Goal: Task Accomplishment & Management: Use online tool/utility

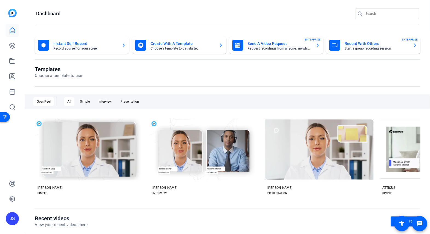
click at [354, 43] on mat-card-title "Record With Others" at bounding box center [376, 43] width 64 height 7
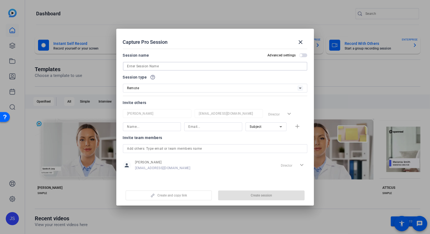
click at [138, 66] on input at bounding box center [215, 66] width 176 height 7
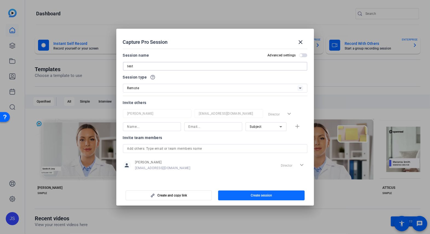
type input "test"
click at [251, 194] on span "Create session" at bounding box center [261, 195] width 21 height 4
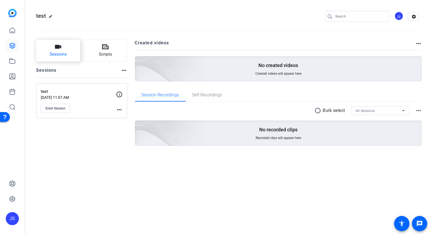
click at [57, 52] on span "Sessions" at bounding box center [58, 54] width 17 height 6
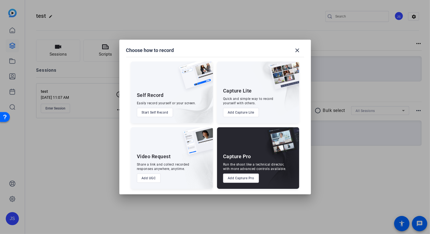
click at [239, 113] on button "Add Capture Lite" at bounding box center [241, 112] width 36 height 9
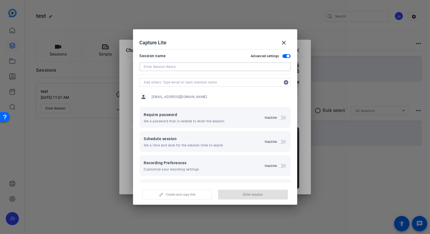
click at [150, 68] on input at bounding box center [215, 66] width 142 height 7
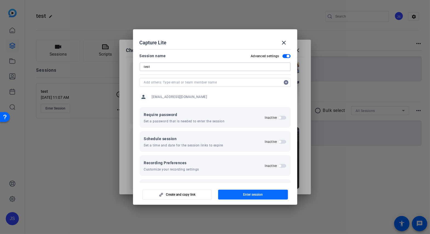
type input "test"
click at [258, 193] on span "Enter session" at bounding box center [253, 194] width 20 height 4
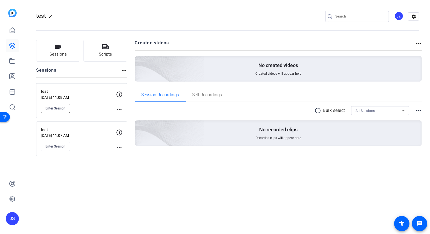
click at [54, 106] on span "Enter Session" at bounding box center [55, 108] width 20 height 4
click at [51, 147] on span "Enter Session" at bounding box center [55, 146] width 20 height 4
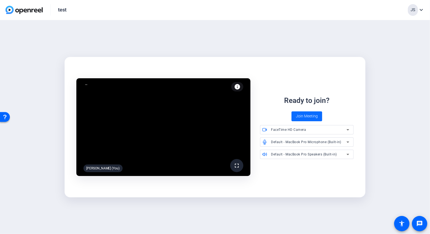
click at [307, 117] on span "Join Meeting" at bounding box center [307, 116] width 22 height 6
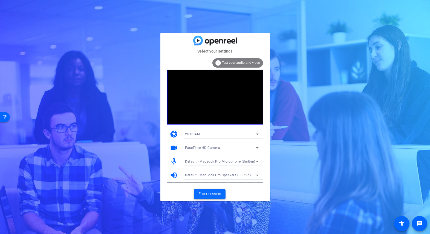
click at [204, 192] on span "Enter session" at bounding box center [209, 194] width 23 height 6
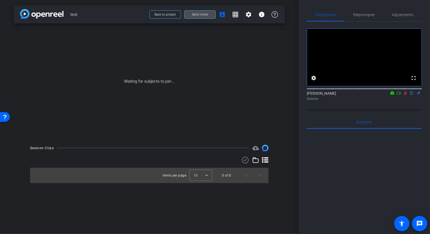
click at [202, 14] on span "Send invite" at bounding box center [200, 14] width 16 height 4
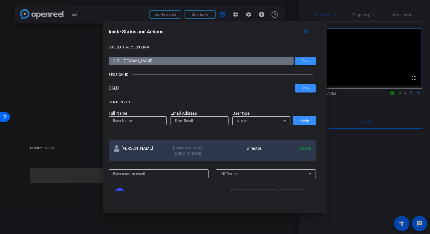
click at [288, 122] on div "Subject" at bounding box center [261, 120] width 58 height 9
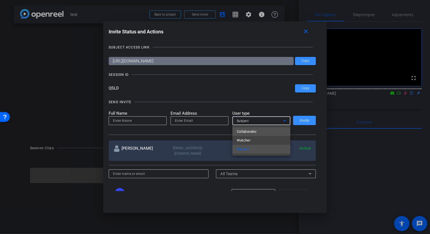
click at [249, 130] on span "Collaborator" at bounding box center [247, 131] width 20 height 7
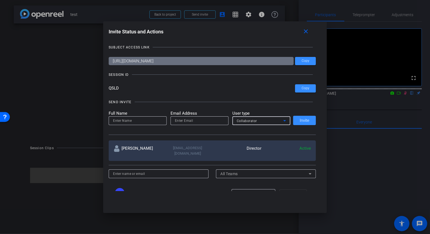
click at [251, 120] on span "Collaborator" at bounding box center [247, 121] width 20 height 4
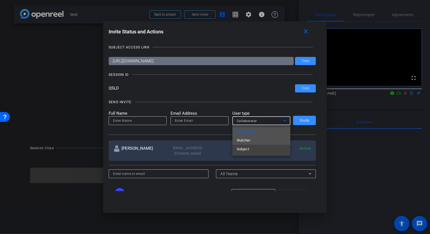
click at [243, 140] on span "Watcher" at bounding box center [244, 140] width 14 height 7
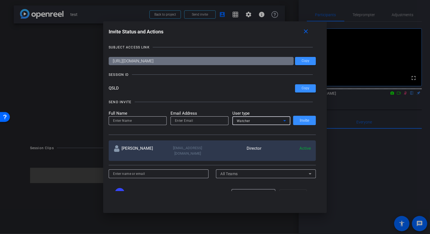
click at [255, 121] on div "Watcher" at bounding box center [260, 120] width 47 height 7
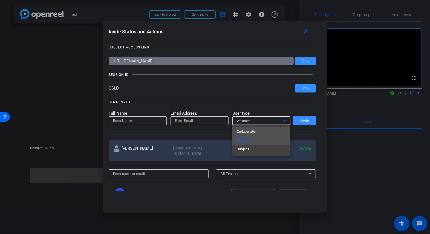
click at [251, 132] on span "Collaborator" at bounding box center [247, 131] width 20 height 7
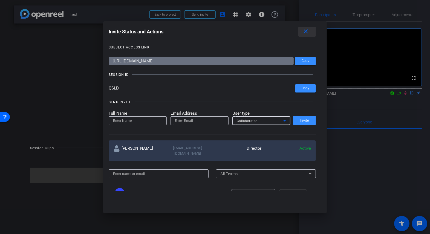
click at [305, 31] on mat-icon "close" at bounding box center [305, 31] width 7 height 7
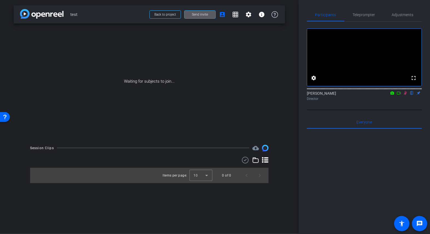
click at [195, 15] on span "Send invite" at bounding box center [200, 14] width 16 height 4
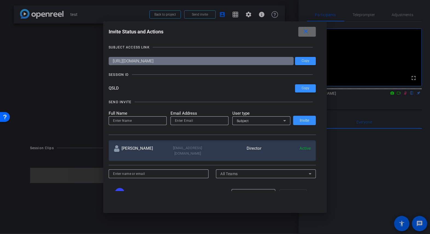
click at [308, 34] on mat-icon "close" at bounding box center [305, 31] width 7 height 7
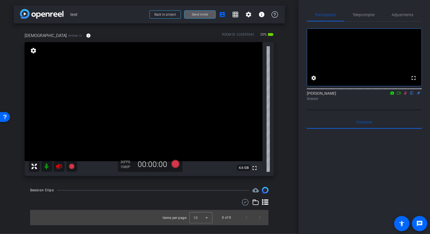
click at [46, 166] on mat-icon at bounding box center [46, 166] width 11 height 11
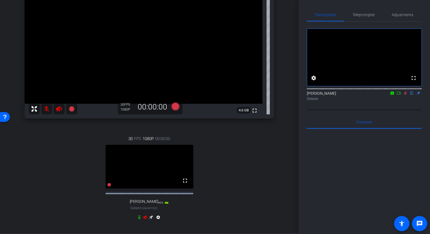
scroll to position [80, 0]
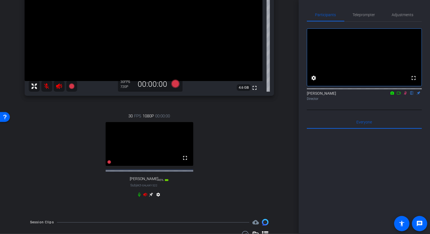
click at [140, 197] on icon at bounding box center [139, 194] width 4 height 4
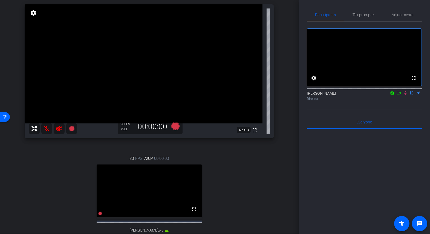
scroll to position [0, 0]
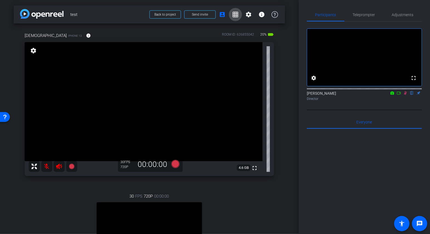
click at [233, 15] on mat-icon "grid_on" at bounding box center [235, 14] width 7 height 7
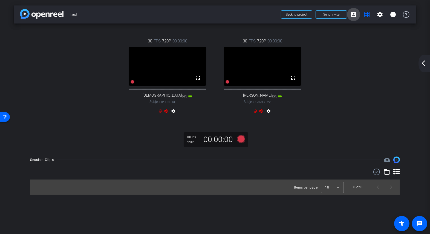
click at [351, 14] on mat-icon "account_box" at bounding box center [353, 14] width 7 height 7
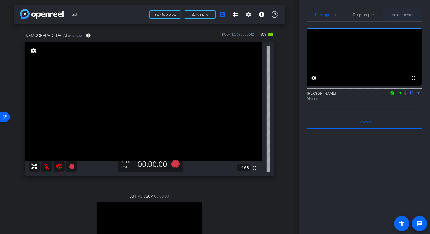
click at [403, 14] on span "Adjustments" at bounding box center [403, 15] width 22 height 4
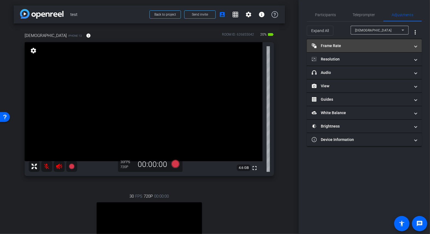
click at [336, 45] on mat-panel-title "Frame Rate Frame Rate" at bounding box center [361, 46] width 98 height 6
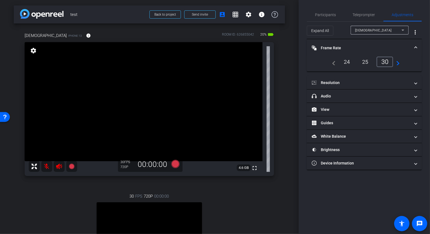
click at [396, 62] on mat-icon "navigate_next" at bounding box center [396, 62] width 7 height 7
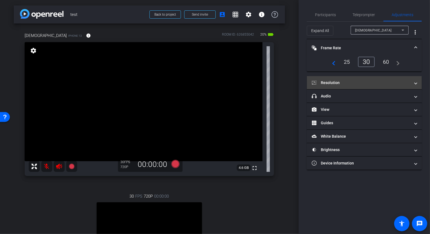
click at [345, 83] on mat-panel-title "Resolution" at bounding box center [361, 83] width 98 height 6
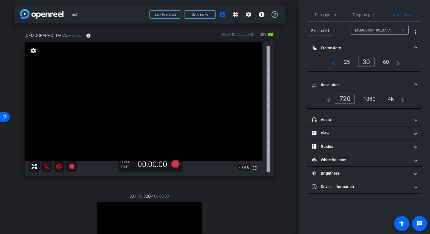
click at [392, 99] on div "4k" at bounding box center [390, 98] width 14 height 9
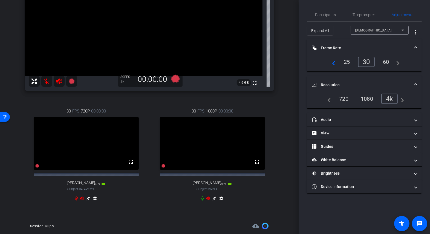
scroll to position [85, 0]
click at [202, 200] on icon at bounding box center [202, 198] width 2 height 4
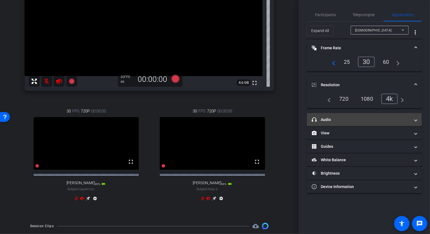
click at [347, 121] on mat-panel-title "headphone icon Audio" at bounding box center [361, 120] width 98 height 6
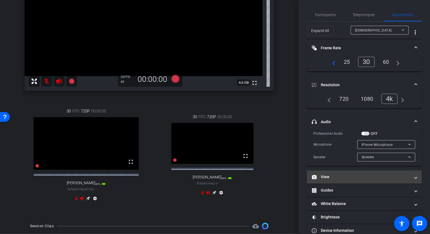
click at [347, 174] on mat-panel-title "View" at bounding box center [361, 177] width 98 height 6
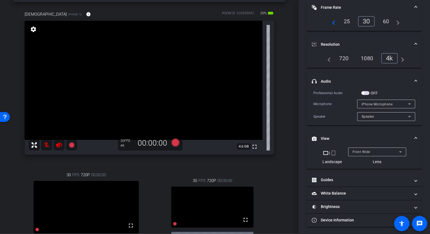
scroll to position [23, 0]
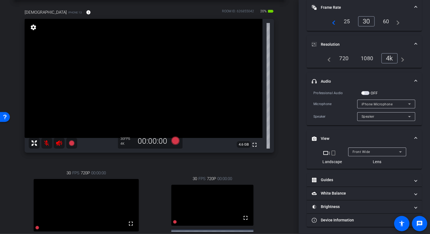
click at [334, 154] on mat-icon "crop_portrait" at bounding box center [333, 153] width 7 height 7
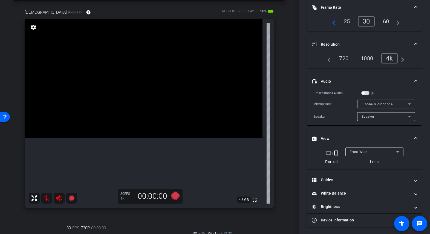
click at [327, 152] on mat-icon "crop_landscape" at bounding box center [328, 153] width 7 height 7
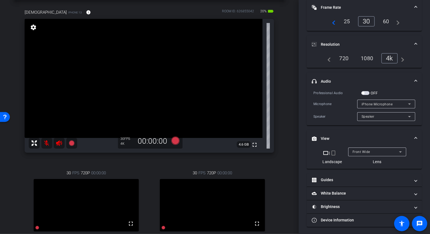
click at [361, 150] on span "Front Wide" at bounding box center [361, 152] width 18 height 4
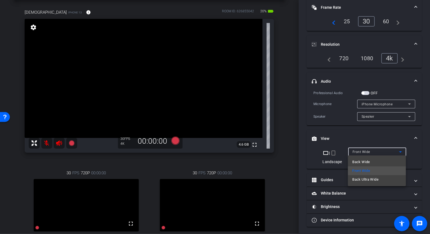
click at [362, 179] on span "Back Ultra Wide" at bounding box center [365, 179] width 26 height 7
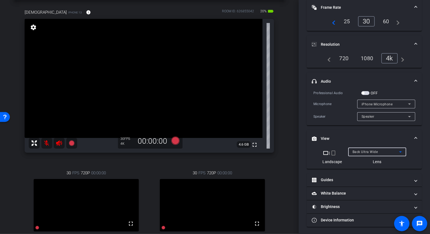
click at [362, 151] on span "Back Ultra Wide" at bounding box center [364, 152] width 25 height 4
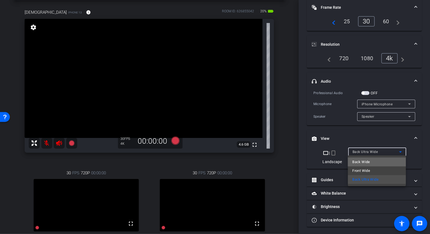
click at [362, 159] on span "Back Wide" at bounding box center [361, 162] width 18 height 7
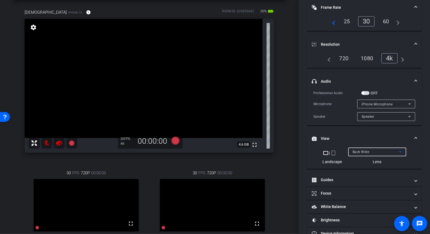
click at [364, 150] on span "Back Wide" at bounding box center [360, 152] width 17 height 4
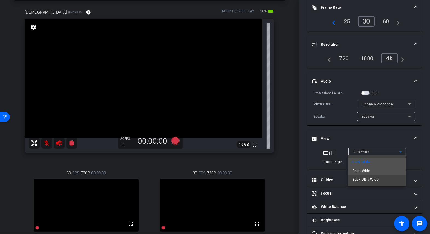
click at [359, 170] on span "Front Wide" at bounding box center [361, 170] width 18 height 7
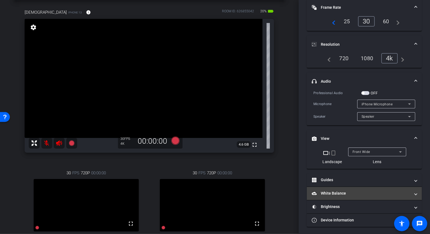
click at [339, 193] on mat-panel-title "White Balance White Balance" at bounding box center [361, 193] width 98 height 6
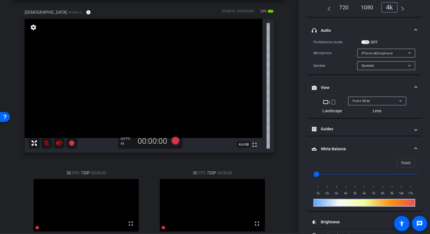
scroll to position [107, 0]
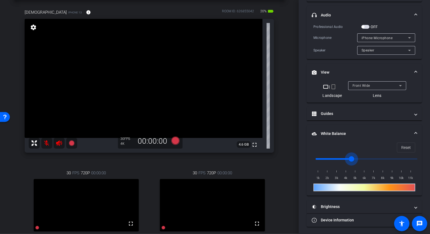
drag, startPoint x: 316, startPoint y: 156, endPoint x: 409, endPoint y: 155, distance: 92.7
click at [409, 155] on input "range" at bounding box center [366, 159] width 113 height 12
drag, startPoint x: 405, startPoint y: 156, endPoint x: 255, endPoint y: 153, distance: 150.2
type input "1000"
click at [310, 153] on input "range" at bounding box center [366, 159] width 113 height 12
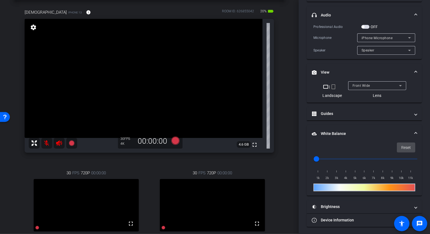
click at [405, 145] on span "Reset" at bounding box center [406, 147] width 10 height 10
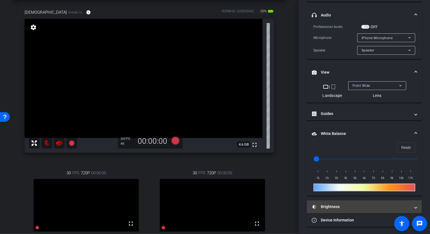
click at [337, 206] on mat-panel-title "Brightness" at bounding box center [361, 207] width 98 height 6
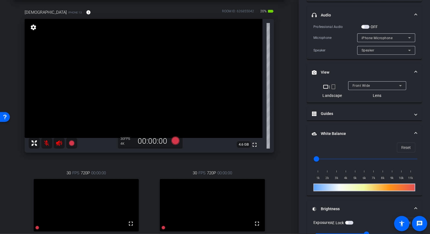
click at [337, 206] on mat-panel-title "Brightness" at bounding box center [361, 209] width 98 height 6
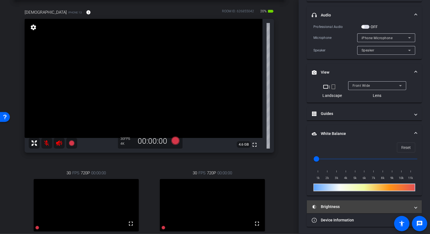
click at [337, 206] on mat-panel-title "Brightness" at bounding box center [361, 207] width 98 height 6
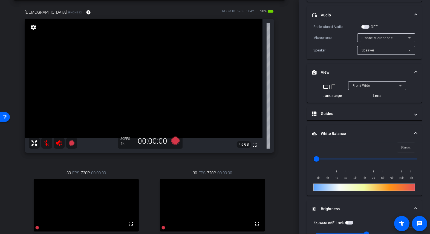
scroll to position [163, 0]
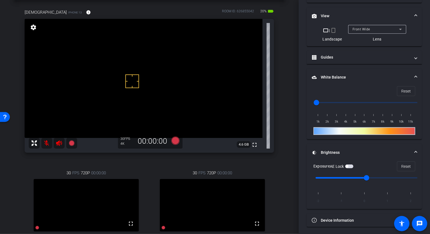
click at [353, 165] on span "button" at bounding box center [349, 166] width 8 height 4
click at [348, 166] on span "button" at bounding box center [349, 166] width 8 height 4
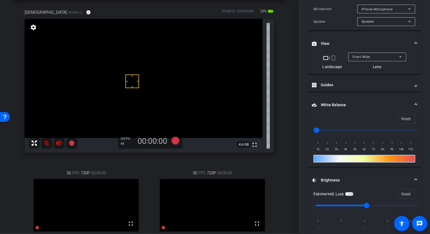
scroll to position [136, 0]
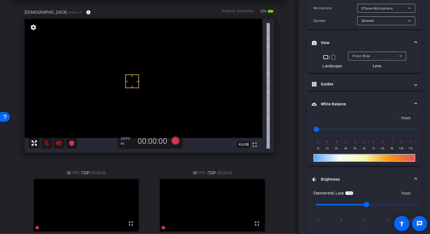
click at [359, 58] on div "Front Wide" at bounding box center [375, 56] width 47 height 7
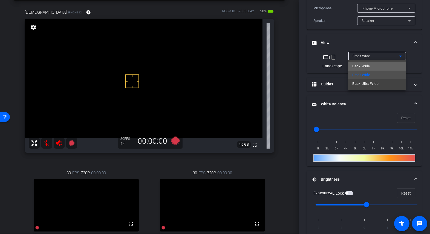
click at [362, 67] on span "Back Wide" at bounding box center [361, 66] width 18 height 7
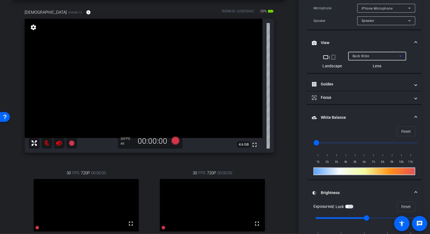
scroll to position [176, 0]
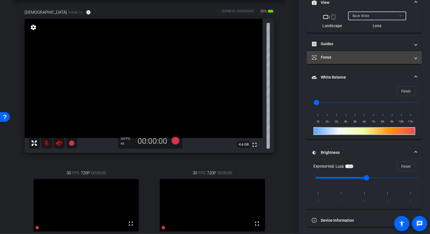
click at [346, 56] on mat-panel-title "Focus" at bounding box center [361, 57] width 98 height 6
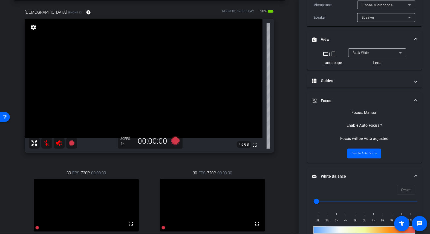
scroll to position [140, 0]
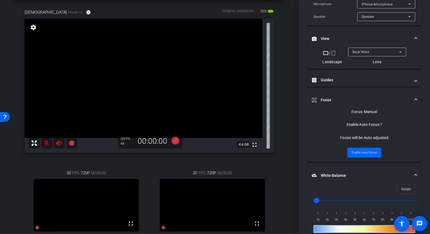
click at [359, 50] on span "Back Wide" at bounding box center [360, 52] width 17 height 4
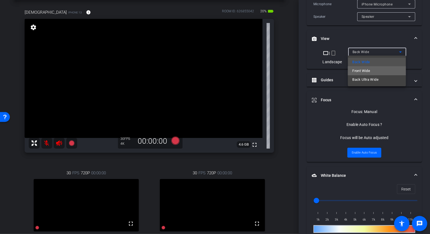
click at [360, 69] on span "Front Wide" at bounding box center [361, 71] width 18 height 7
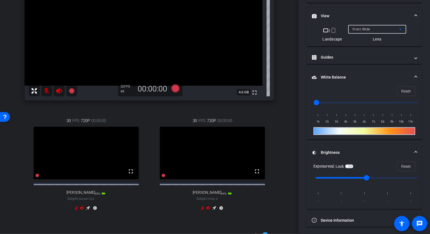
scroll to position [97, 0]
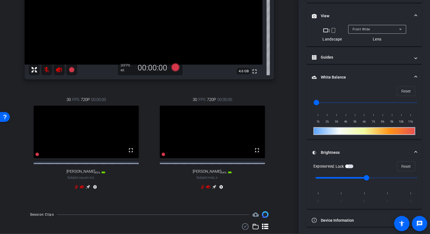
click at [221, 191] on mat-icon "settings" at bounding box center [221, 188] width 7 height 7
click at [90, 189] on icon at bounding box center [88, 187] width 4 height 4
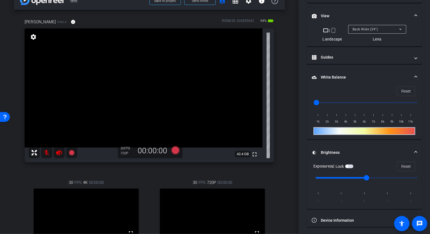
scroll to position [0, 0]
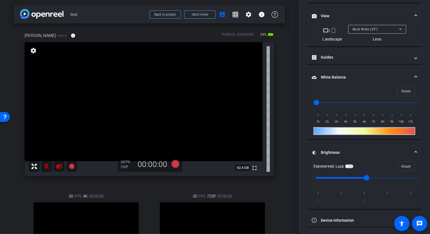
click at [33, 51] on mat-icon "settings" at bounding box center [34, 50] width 8 height 7
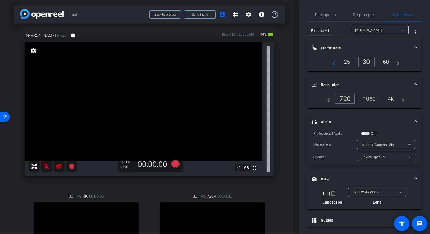
click at [391, 96] on div "4k" at bounding box center [390, 98] width 14 height 9
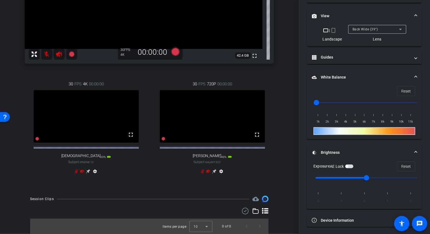
scroll to position [117, 0]
click at [216, 172] on icon at bounding box center [214, 171] width 4 height 4
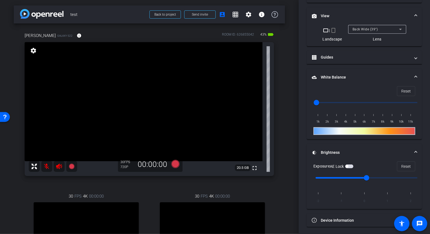
click at [33, 50] on mat-icon "settings" at bounding box center [34, 50] width 8 height 7
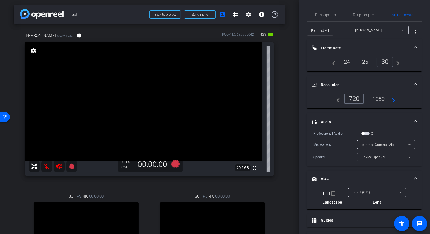
click at [394, 100] on mat-icon "navigate_next" at bounding box center [391, 98] width 7 height 7
click at [378, 98] on div "1080" at bounding box center [378, 98] width 21 height 9
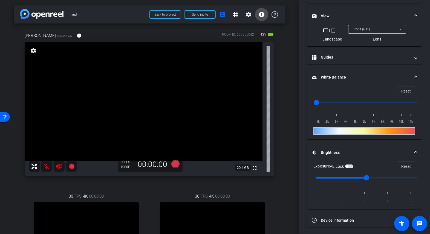
click at [261, 16] on mat-icon "info" at bounding box center [261, 14] width 7 height 7
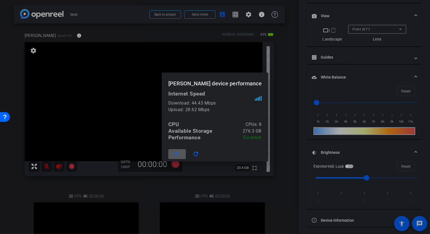
click at [179, 154] on mat-icon "close" at bounding box center [176, 154] width 7 height 7
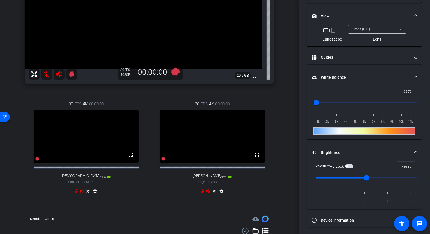
scroll to position [92, 0]
click at [90, 194] on icon at bounding box center [88, 192] width 4 height 4
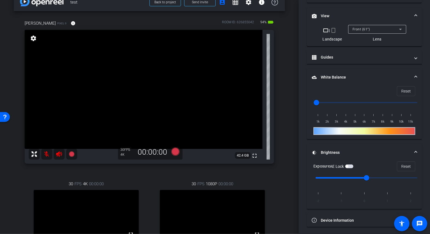
scroll to position [12, 0]
click at [367, 27] on span "Front (61°)" at bounding box center [361, 29] width 18 height 4
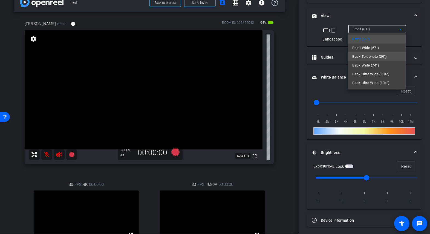
click at [360, 56] on span "Back Telephoto (29°)" at bounding box center [369, 56] width 35 height 7
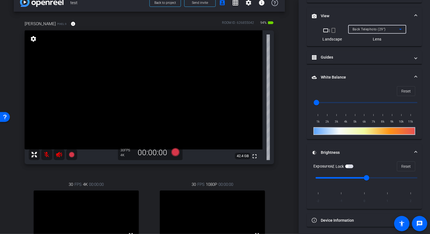
click at [362, 28] on span "Back Telephoto (29°)" at bounding box center [368, 29] width 33 height 4
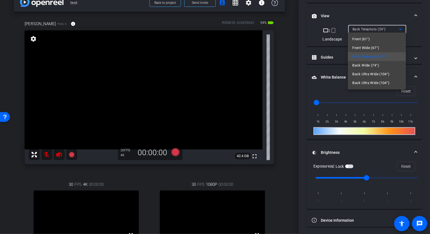
click at [359, 66] on span "Back Wide (74°)" at bounding box center [365, 65] width 27 height 7
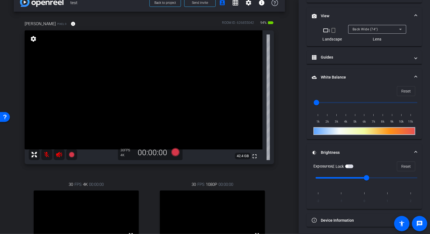
click at [33, 37] on mat-icon "settings" at bounding box center [34, 39] width 8 height 7
click at [362, 28] on span "Back Wide (39°)" at bounding box center [364, 29] width 25 height 4
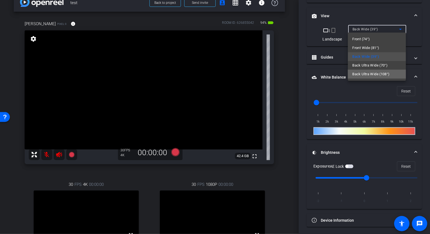
click at [365, 74] on span "Back Ultra Wide (108°)" at bounding box center [370, 74] width 37 height 7
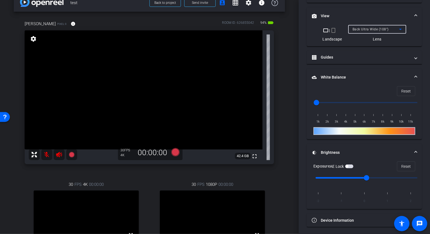
scroll to position [0, 0]
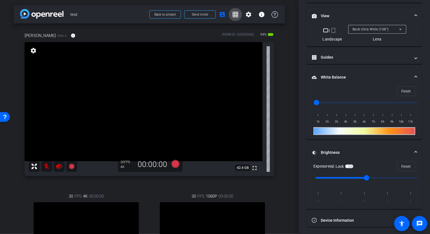
click at [234, 14] on mat-icon "grid_on" at bounding box center [235, 14] width 7 height 7
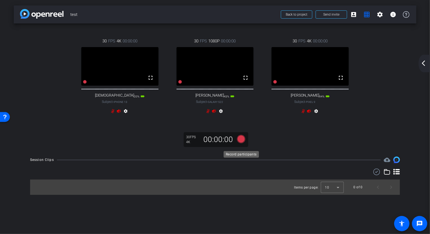
click at [241, 143] on icon at bounding box center [241, 139] width 8 height 8
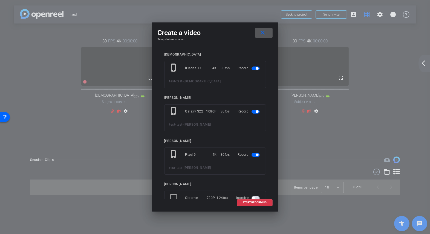
click at [263, 34] on mat-icon "close" at bounding box center [262, 33] width 7 height 7
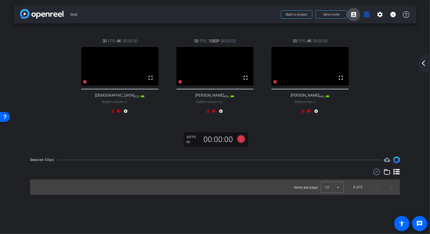
click at [354, 16] on mat-icon "account_box" at bounding box center [353, 14] width 7 height 7
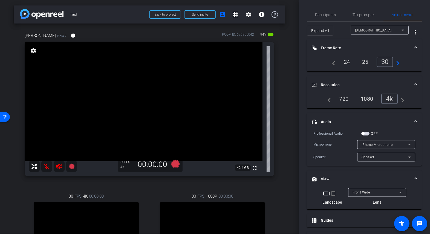
scroll to position [163, 0]
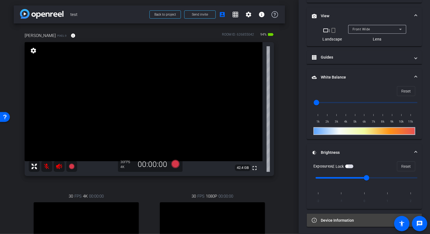
click at [349, 219] on mat-panel-title "Device Information" at bounding box center [361, 220] width 98 height 6
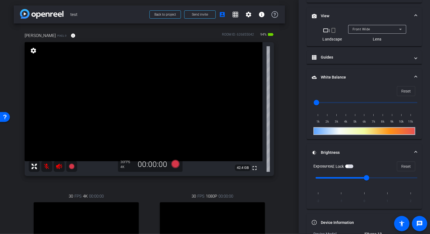
scroll to position [223, 0]
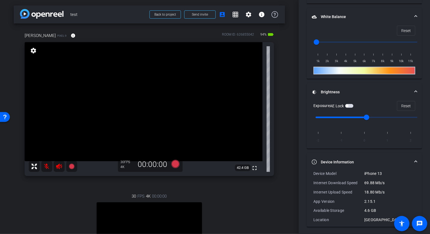
click at [283, 99] on div "Greg Pixel 9 info ROOM ID: 626855042 94% battery_std fullscreen settings 42.4 G…" at bounding box center [149, 163] width 271 height 279
click at [261, 15] on mat-icon "info" at bounding box center [261, 14] width 7 height 7
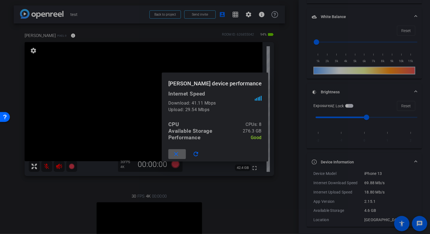
click at [280, 113] on div at bounding box center [215, 117] width 430 height 234
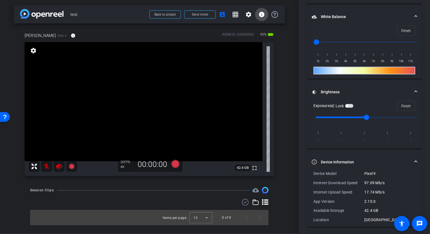
click at [261, 15] on mat-icon "info" at bounding box center [261, 14] width 7 height 7
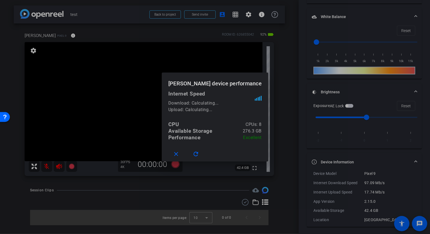
click at [261, 13] on div at bounding box center [215, 117] width 430 height 234
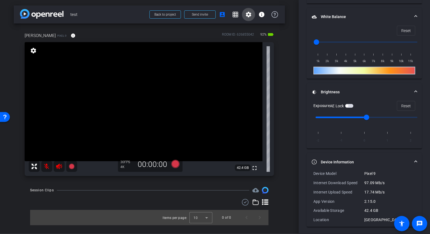
click at [248, 15] on mat-icon "settings" at bounding box center [248, 14] width 7 height 7
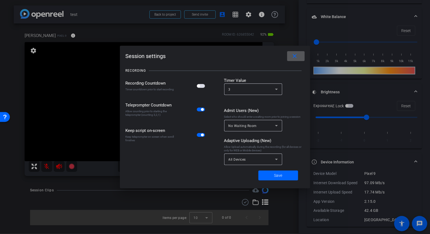
click at [248, 160] on div "All Devices" at bounding box center [251, 159] width 47 height 7
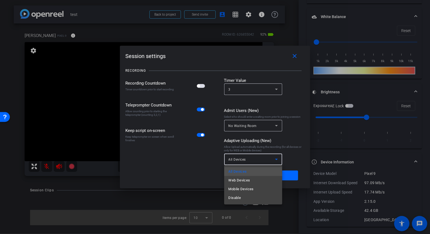
click at [235, 161] on div at bounding box center [215, 117] width 430 height 234
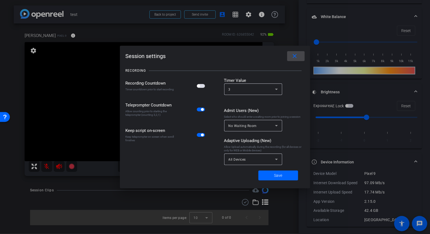
click at [295, 55] on mat-icon "close" at bounding box center [294, 56] width 7 height 7
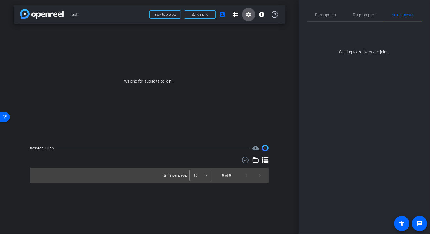
scroll to position [0, 0]
click at [322, 17] on span "Participants" at bounding box center [325, 15] width 21 height 4
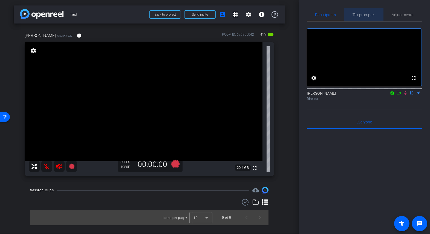
click at [365, 14] on span "Teleprompter" at bounding box center [364, 15] width 22 height 4
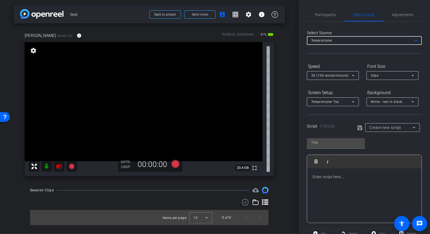
click at [340, 39] on div "Teleprompter" at bounding box center [362, 40] width 103 height 7
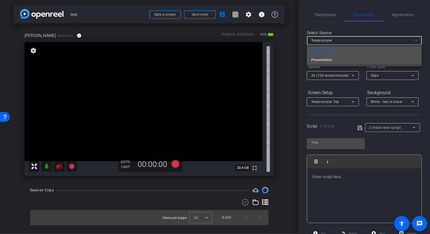
click at [328, 59] on span "Presentation" at bounding box center [321, 60] width 21 height 7
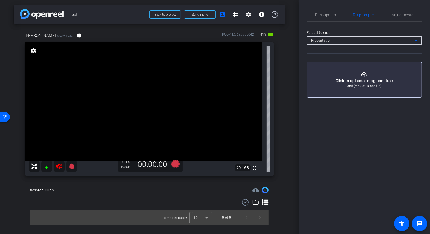
click at [333, 38] on div "Presentation" at bounding box center [362, 40] width 103 height 7
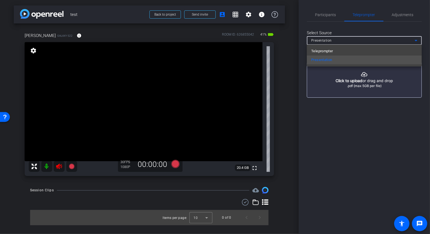
click at [327, 52] on span "Teleprompter" at bounding box center [322, 51] width 22 height 7
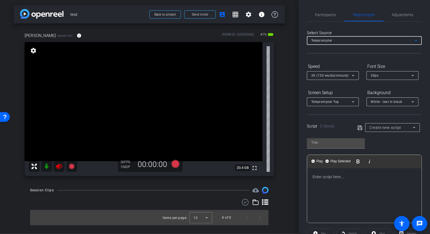
click at [343, 39] on div "Teleprompter" at bounding box center [362, 40] width 103 height 7
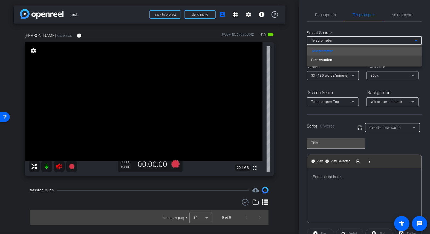
click at [343, 39] on div at bounding box center [215, 117] width 430 height 234
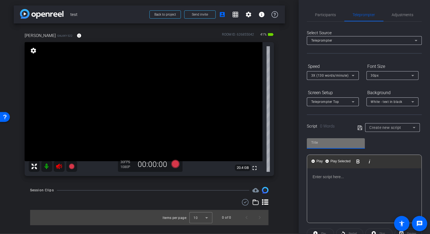
click at [319, 140] on input "text" at bounding box center [335, 142] width 49 height 7
type input "Script"
click at [324, 174] on p at bounding box center [363, 177] width 103 height 6
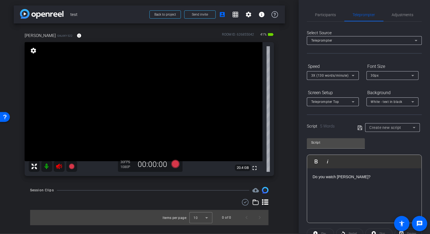
click at [360, 127] on icon at bounding box center [359, 127] width 5 height 7
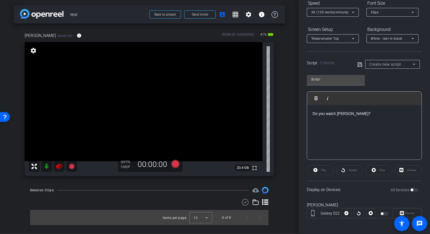
scroll to position [64, 0]
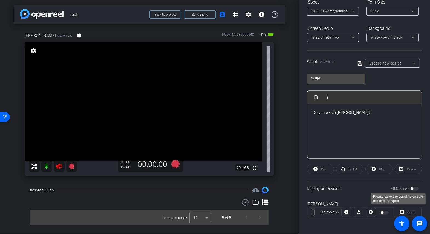
click at [417, 189] on div "All Devices" at bounding box center [404, 188] width 28 height 5
click at [414, 189] on div "All Devices" at bounding box center [404, 188] width 28 height 5
click at [359, 61] on icon at bounding box center [359, 63] width 4 height 4
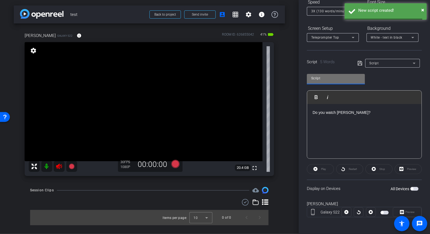
click at [336, 77] on input "Script" at bounding box center [335, 78] width 49 height 7
click at [416, 190] on div "All Devices" at bounding box center [404, 188] width 28 height 5
click at [416, 188] on span "button" at bounding box center [414, 189] width 8 height 4
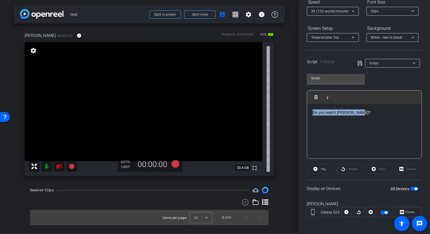
drag, startPoint x: 359, startPoint y: 112, endPoint x: 313, endPoint y: 112, distance: 46.8
click at [312, 112] on p "Do you watch Ted Lasso?" at bounding box center [363, 112] width 103 height 6
copy p "Do you watch Ted Lasso?"
click at [367, 114] on p "Do you watch Ted Lasso?" at bounding box center [363, 112] width 103 height 6
drag, startPoint x: 405, startPoint y: 110, endPoint x: 309, endPoint y: 110, distance: 95.2
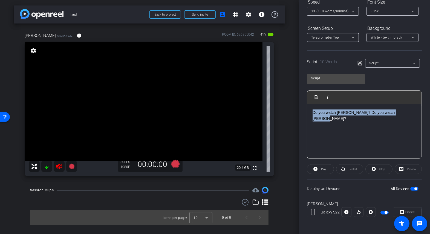
click at [307, 110] on div "Do you watch Ted Lasso? Do you watch Ted Lasso?" at bounding box center [364, 131] width 114 height 55
copy p "Do you watch Ted Lasso? Do you watch Ted Lasso?"
click at [412, 112] on p "Do you watch Ted Lasso? Do you watch Ted Lasso?" at bounding box center [363, 115] width 103 height 12
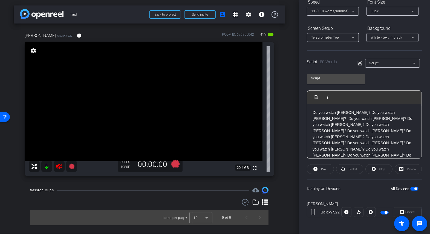
click at [413, 188] on span "button" at bounding box center [414, 189] width 8 height 4
click at [417, 189] on span "button" at bounding box center [414, 189] width 8 height 4
click at [318, 168] on span at bounding box center [320, 168] width 27 height 13
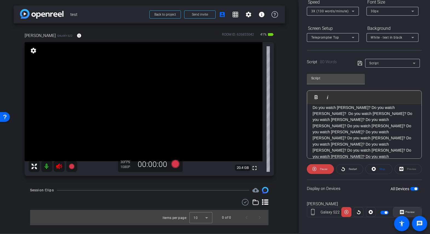
click at [403, 208] on icon at bounding box center [402, 212] width 4 height 8
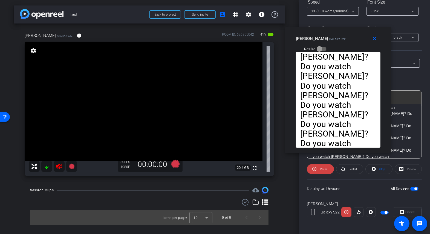
drag, startPoint x: 206, startPoint y: 64, endPoint x: 330, endPoint y: 37, distance: 126.3
click at [326, 44] on mat-slide-toggle "Resize" at bounding box center [311, 48] width 31 height 9
click at [333, 89] on p "Do you watch Ted Lasso? Do you watch Ted Lasso? Do you watch Ted Lasso? Do you …" at bounding box center [338, 23] width 76 height 307
click at [321, 168] on span "Pause" at bounding box center [323, 168] width 7 height 3
click at [321, 168] on span "Play" at bounding box center [323, 168] width 5 height 3
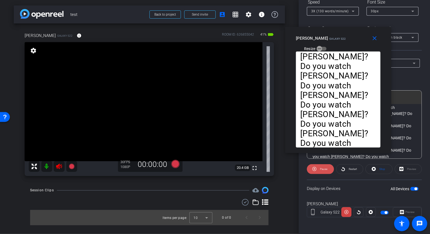
click at [321, 168] on span "Pause" at bounding box center [323, 168] width 7 height 3
click at [321, 168] on span "Play" at bounding box center [323, 168] width 5 height 3
click at [321, 168] on span "Pause" at bounding box center [323, 168] width 7 height 3
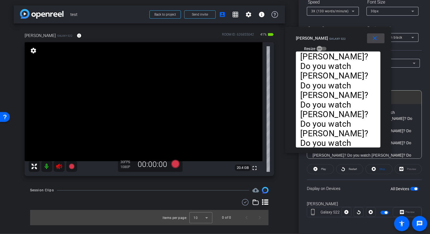
click at [374, 39] on mat-icon "close" at bounding box center [374, 38] width 7 height 7
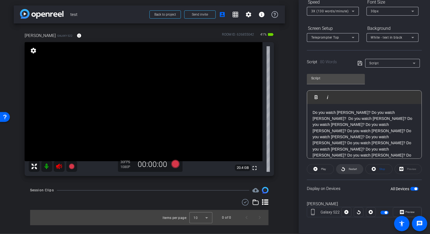
click at [348, 167] on span "Restart" at bounding box center [352, 168] width 8 height 3
click at [323, 168] on span "Pause" at bounding box center [323, 168] width 7 height 3
click at [367, 130] on p "Do you watch Ted Lasso? Do you watch Ted Lasso? Do you watch Ted Lasso? Do you …" at bounding box center [363, 142] width 103 height 67
click at [370, 130] on p "Do you watch Ted Lasso? Do you watch Ted Lasso? Do you watch Ted Lasso? Do you …" at bounding box center [363, 142] width 103 height 67
click at [371, 131] on p "Do you watch Ted Lasso? Do you watch Ted Lasso? Do you watch Ted Lasso? Do you …" at bounding box center [363, 142] width 103 height 67
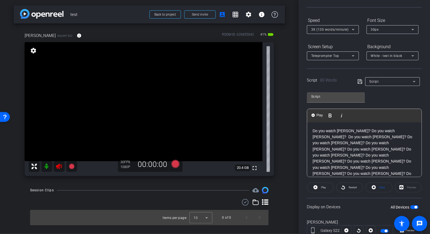
scroll to position [5, 0]
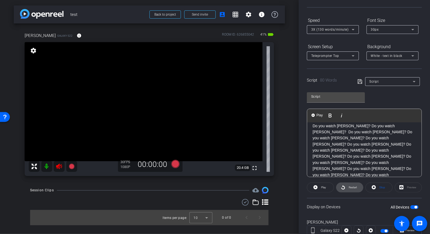
click at [354, 188] on span "Restart" at bounding box center [352, 188] width 10 height 8
click at [319, 187] on span "Pause" at bounding box center [322, 188] width 9 height 8
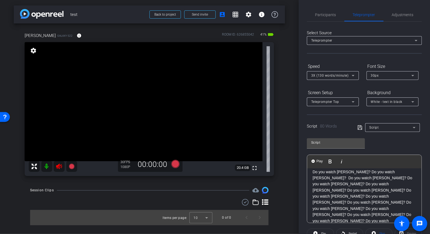
scroll to position [18, 0]
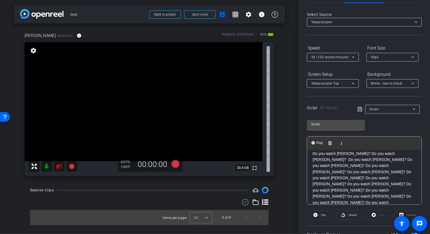
click at [377, 109] on span "Script" at bounding box center [373, 109] width 9 height 4
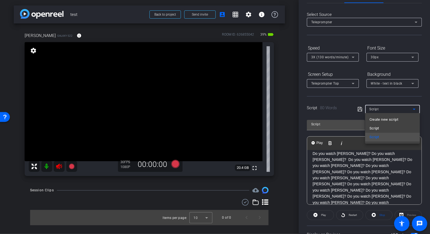
click at [377, 109] on div at bounding box center [215, 117] width 430 height 234
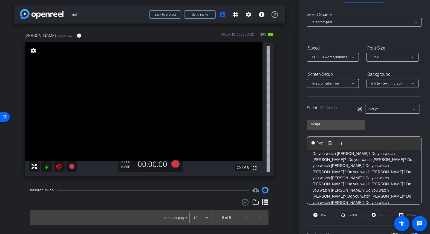
click at [386, 57] on div "30px" at bounding box center [391, 57] width 40 height 7
click at [344, 56] on div at bounding box center [215, 117] width 430 height 234
click at [344, 56] on span "3X (130 words/minute)" at bounding box center [329, 57] width 37 height 4
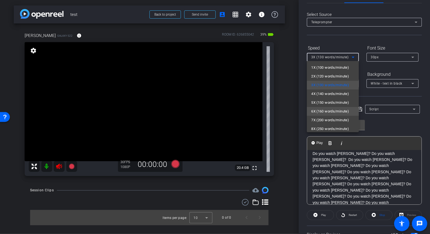
scroll to position [12, 0]
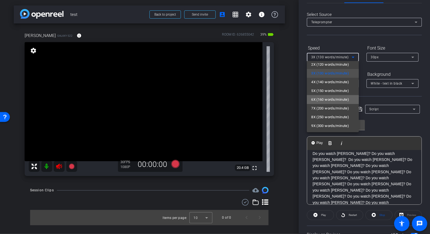
click at [322, 98] on span "6X (160 words/minute)" at bounding box center [330, 99] width 38 height 7
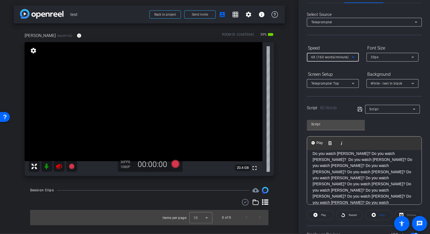
click at [324, 55] on span "6X (160 words/minute)" at bounding box center [329, 57] width 37 height 4
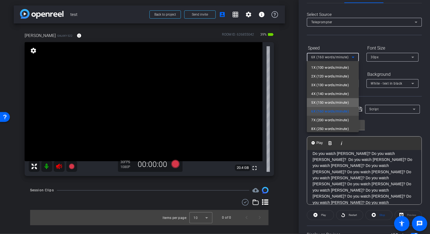
click at [327, 102] on span "5X (150 words/minute)" at bounding box center [330, 102] width 38 height 7
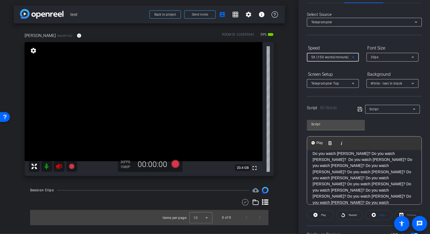
scroll to position [64, 0]
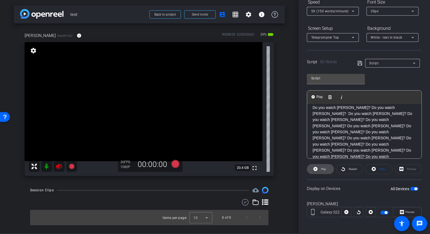
click at [321, 168] on span "Play" at bounding box center [322, 169] width 6 height 8
click at [322, 168] on span "Pause" at bounding box center [323, 168] width 7 height 3
click at [322, 168] on span "Play" at bounding box center [323, 168] width 5 height 3
click at [322, 168] on span "Pause" at bounding box center [323, 168] width 7 height 3
click at [322, 168] on span "Play" at bounding box center [323, 168] width 5 height 3
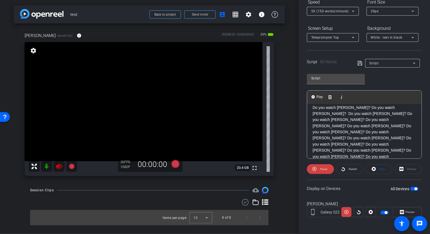
click at [322, 168] on span "Pause" at bounding box center [323, 168] width 7 height 3
click at [174, 163] on icon at bounding box center [175, 164] width 8 height 8
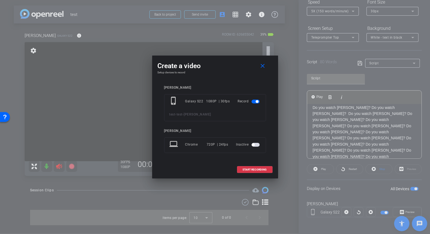
click at [258, 143] on span "button" at bounding box center [255, 145] width 8 height 4
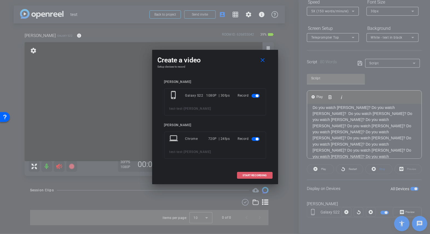
click at [252, 174] on span "START RECORDING" at bounding box center [255, 175] width 24 height 3
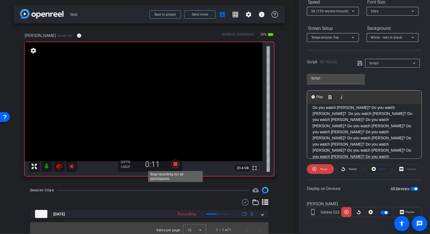
click at [175, 164] on icon at bounding box center [175, 164] width 8 height 8
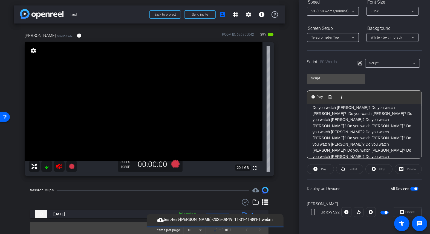
scroll to position [4, 0]
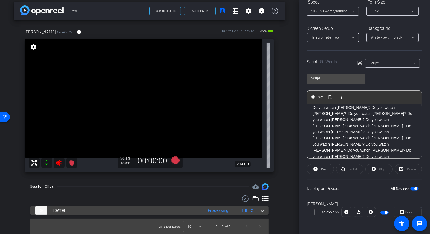
click at [262, 212] on span at bounding box center [262, 211] width 2 height 6
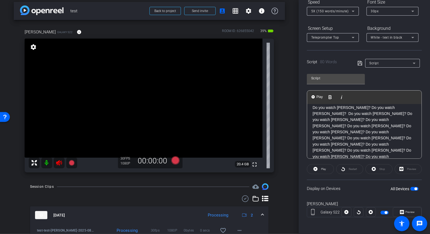
scroll to position [42, 0]
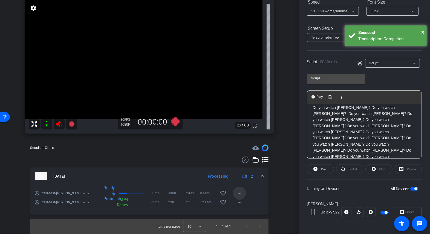
click at [238, 191] on mat-icon "more_horiz" at bounding box center [239, 193] width 7 height 7
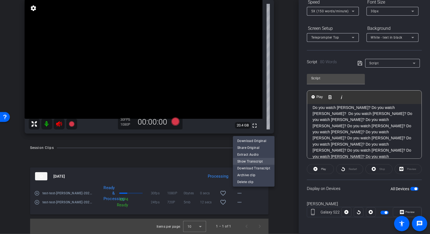
click at [247, 162] on span "Show Transcript" at bounding box center [253, 161] width 33 height 7
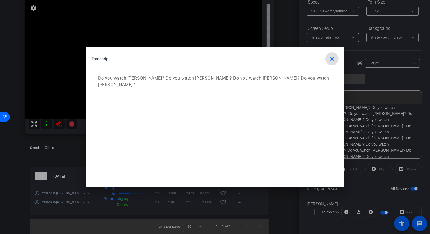
click at [335, 59] on span "button" at bounding box center [331, 58] width 13 height 13
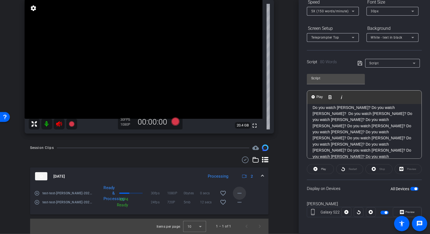
click at [237, 192] on mat-icon "more_horiz" at bounding box center [239, 193] width 7 height 7
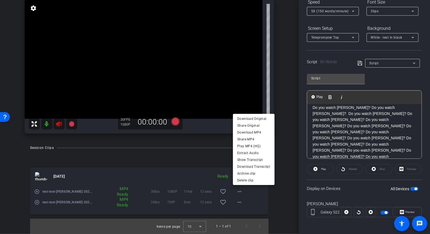
click at [289, 120] on div at bounding box center [215, 117] width 430 height 234
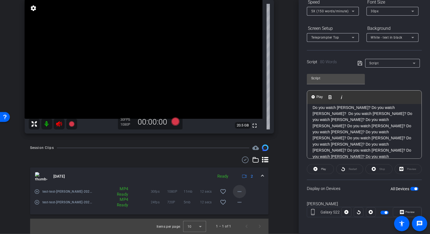
click at [239, 192] on mat-icon "more_horiz" at bounding box center [239, 191] width 7 height 7
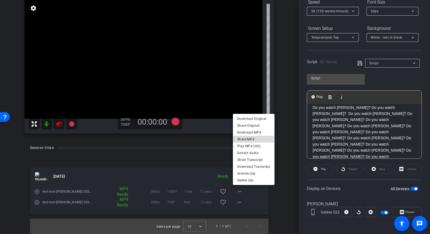
click at [242, 139] on span "Share MP4" at bounding box center [253, 139] width 33 height 7
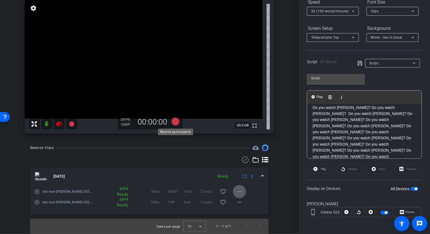
click at [174, 121] on icon at bounding box center [175, 121] width 8 height 8
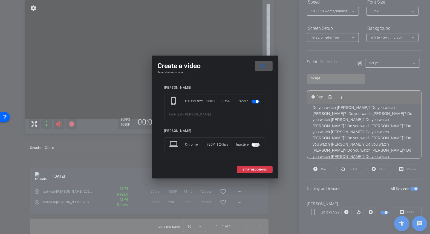
click at [256, 142] on mat-slide-toggle at bounding box center [255, 144] width 9 height 7
click at [256, 145] on span "button" at bounding box center [255, 145] width 8 height 4
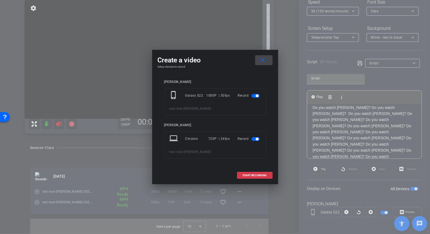
click at [263, 61] on mat-icon "close" at bounding box center [262, 60] width 7 height 7
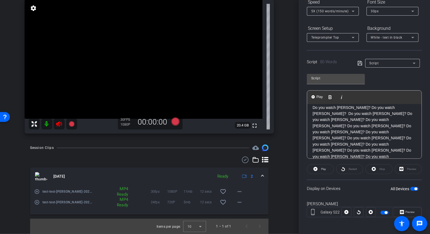
scroll to position [0, 0]
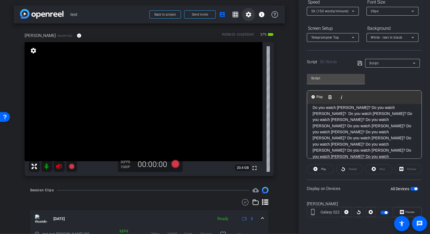
click at [247, 13] on mat-icon "settings" at bounding box center [248, 14] width 7 height 7
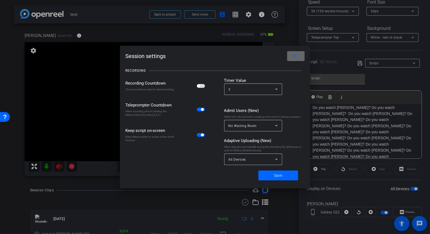
click at [292, 57] on mat-icon "close" at bounding box center [294, 56] width 7 height 7
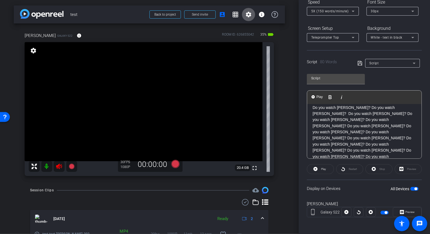
scroll to position [42, 0]
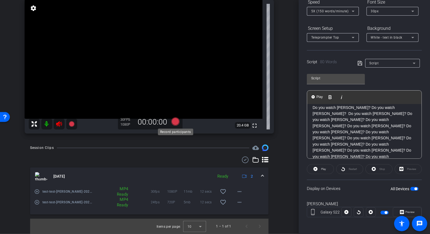
click at [173, 122] on icon at bounding box center [175, 121] width 8 height 8
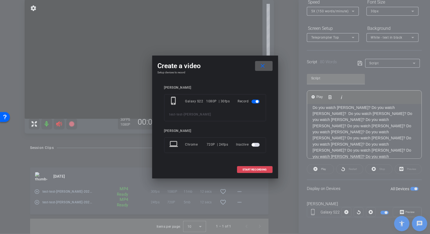
click at [249, 169] on span "START RECORDING" at bounding box center [255, 169] width 24 height 3
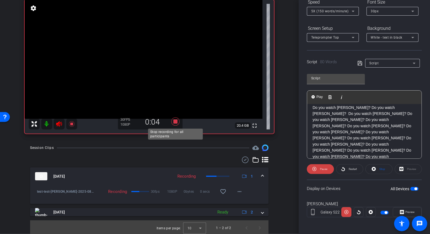
click at [175, 121] on icon at bounding box center [175, 121] width 8 height 8
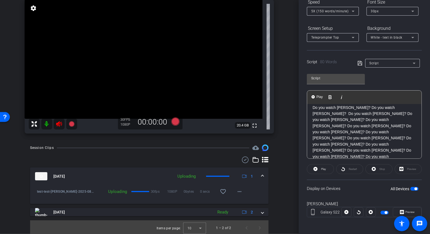
click at [255, 160] on icon at bounding box center [255, 159] width 7 height 7
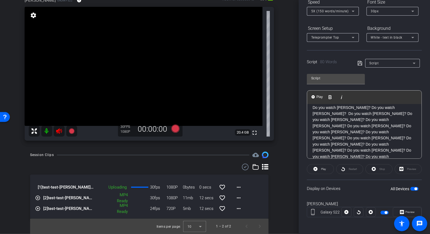
scroll to position [35, 0]
click at [266, 167] on icon at bounding box center [265, 167] width 7 height 7
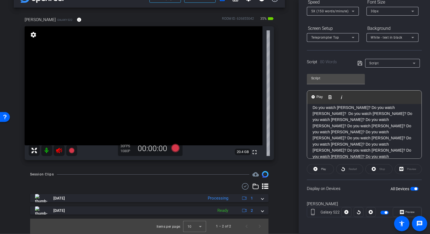
click at [254, 186] on icon at bounding box center [255, 186] width 7 height 7
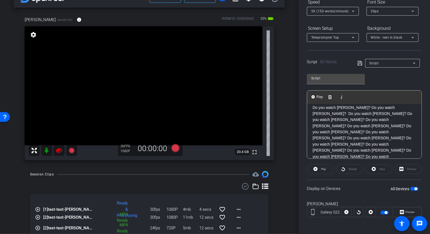
scroll to position [35, 0]
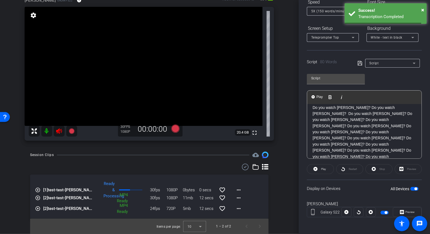
click at [265, 167] on icon at bounding box center [265, 167] width 7 height 6
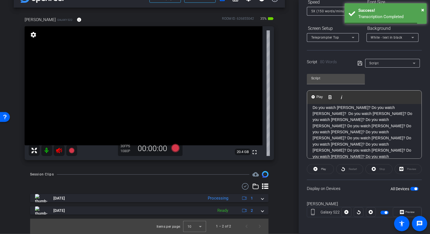
scroll to position [16, 0]
click at [245, 185] on icon at bounding box center [245, 186] width 8 height 7
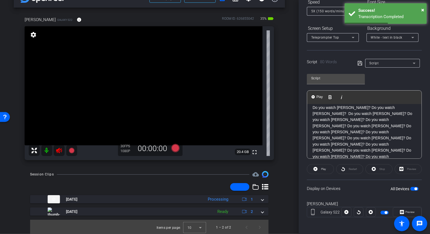
scroll to position [17, 0]
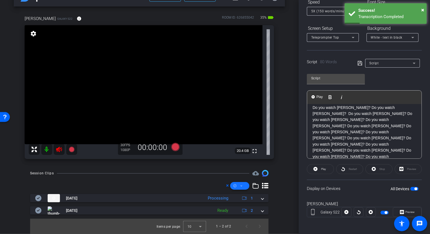
click at [241, 185] on icon at bounding box center [241, 185] width 3 height 7
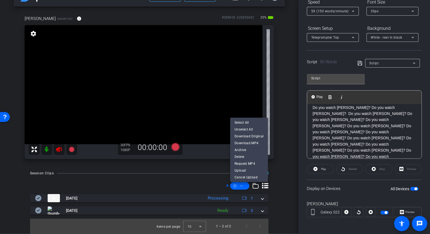
click at [241, 185] on div at bounding box center [215, 117] width 430 height 234
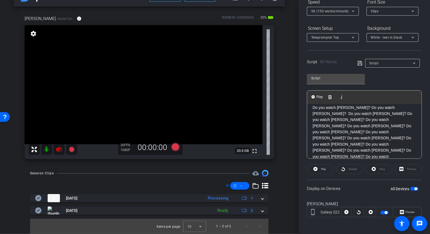
click at [227, 184] on icon at bounding box center [227, 185] width 3 height 7
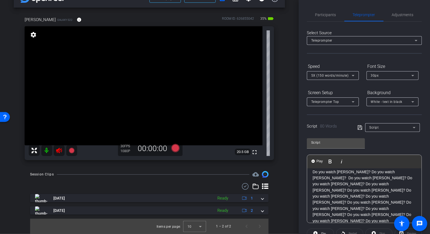
scroll to position [0, 0]
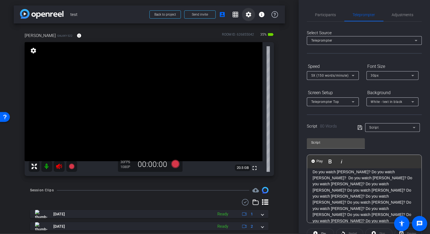
click at [248, 14] on mat-icon "settings" at bounding box center [248, 14] width 7 height 7
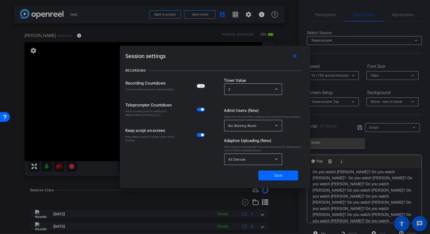
click at [222, 16] on div at bounding box center [215, 117] width 430 height 234
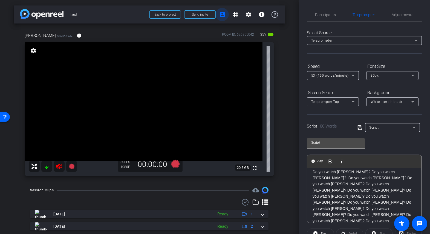
click at [223, 16] on mat-icon "account_box" at bounding box center [222, 14] width 7 height 7
click at [261, 14] on mat-icon "info" at bounding box center [261, 14] width 7 height 7
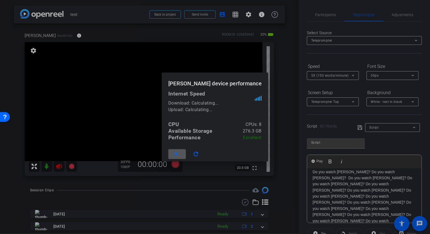
click at [261, 15] on div at bounding box center [215, 117] width 430 height 234
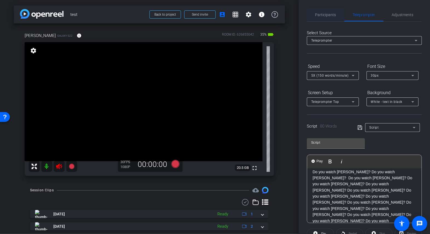
click at [324, 13] on span "Participants" at bounding box center [325, 15] width 21 height 4
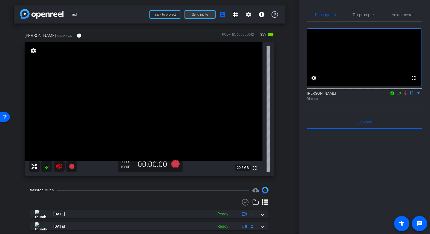
click at [194, 13] on span "Send invite" at bounding box center [200, 14] width 16 height 4
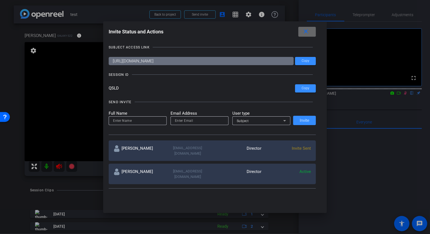
click at [309, 31] on mat-icon "close" at bounding box center [305, 31] width 7 height 7
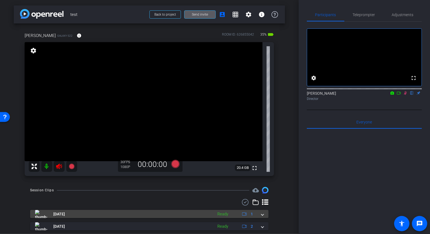
scroll to position [16, 0]
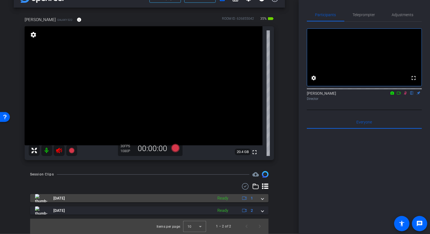
click at [224, 196] on div "Ready" at bounding box center [222, 198] width 16 height 6
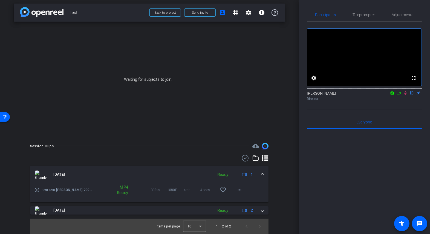
scroll to position [2, 0]
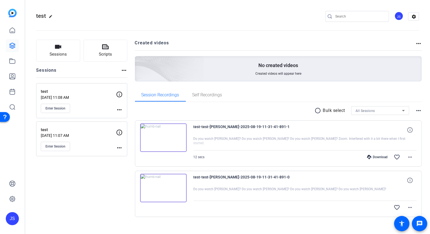
click at [399, 16] on div "JS" at bounding box center [398, 15] width 9 height 9
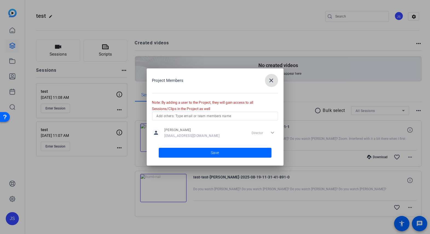
click at [189, 114] on input "text" at bounding box center [214, 116] width 117 height 7
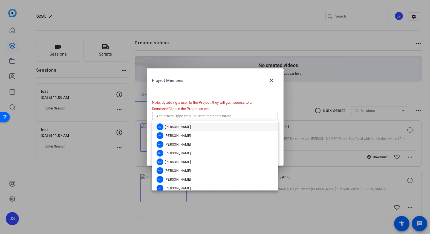
click at [175, 125] on span "[PERSON_NAME]" at bounding box center [178, 127] width 26 height 4
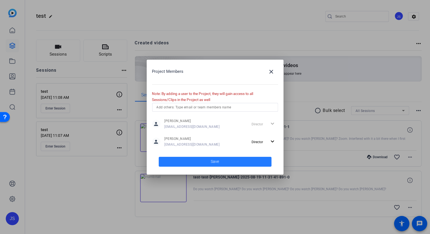
click at [214, 161] on span "Save" at bounding box center [215, 162] width 8 height 6
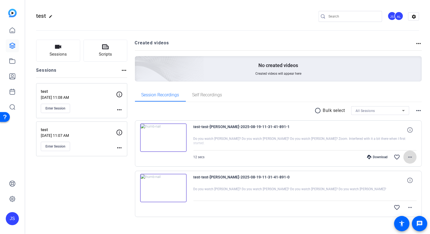
click at [411, 156] on mat-icon "more_horiz" at bounding box center [409, 157] width 7 height 7
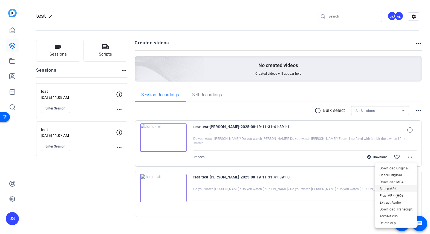
click at [388, 188] on span "Share MP4" at bounding box center [395, 188] width 33 height 7
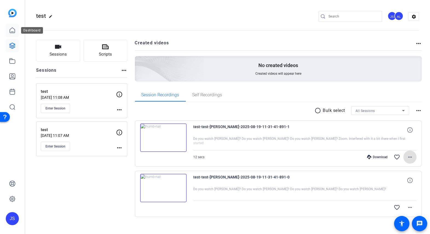
click at [13, 31] on icon at bounding box center [12, 30] width 7 height 7
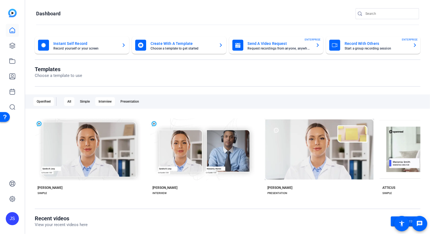
click at [109, 101] on div "Interview" at bounding box center [105, 101] width 20 height 9
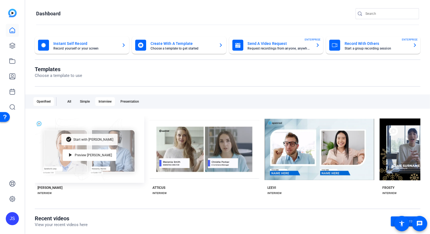
click at [93, 140] on span "Start with [PERSON_NAME]" at bounding box center [93, 139] width 40 height 3
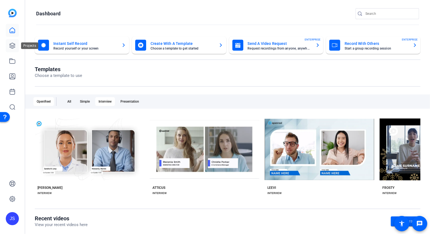
click at [11, 42] on icon at bounding box center [12, 45] width 7 height 7
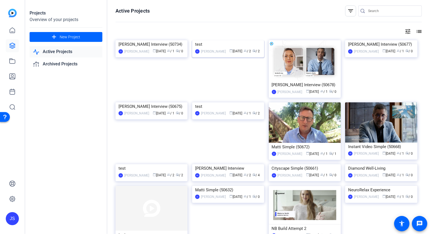
click at [196, 48] on div "test" at bounding box center [228, 44] width 66 height 8
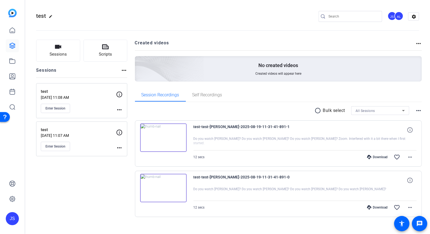
scroll to position [7, 0]
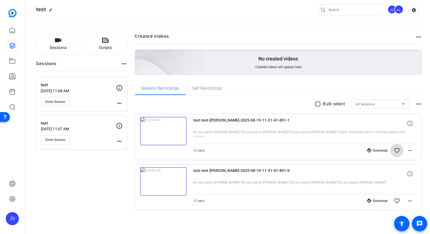
click at [397, 150] on mat-icon "favorite_border" at bounding box center [396, 150] width 7 height 7
click at [411, 150] on mat-icon "more_horiz" at bounding box center [409, 150] width 7 height 7
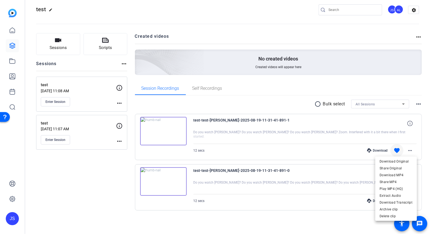
click at [410, 123] on div at bounding box center [215, 117] width 430 height 234
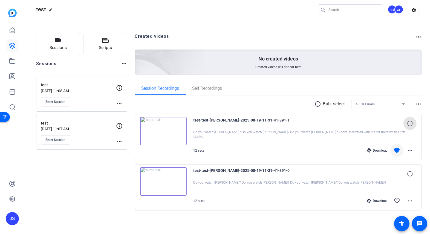
click at [410, 123] on icon at bounding box center [409, 123] width 5 height 5
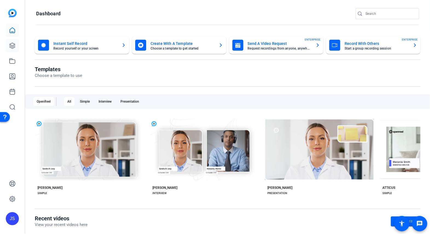
click at [13, 46] on icon at bounding box center [12, 45] width 7 height 7
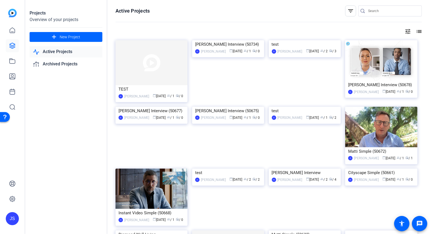
click at [67, 52] on link "Active Projects" at bounding box center [66, 51] width 73 height 11
click at [62, 61] on link "Archived Projects" at bounding box center [66, 64] width 73 height 11
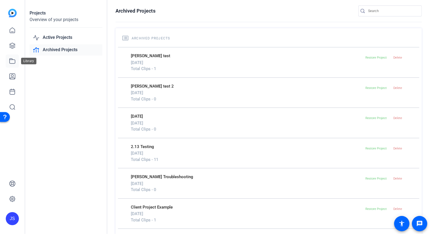
click at [11, 62] on icon at bounding box center [12, 61] width 7 height 7
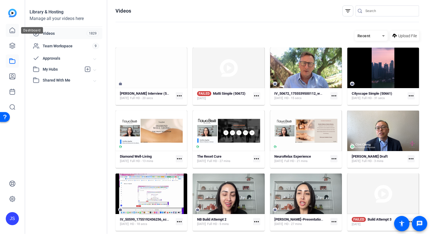
click at [13, 30] on icon at bounding box center [12, 30] width 7 height 7
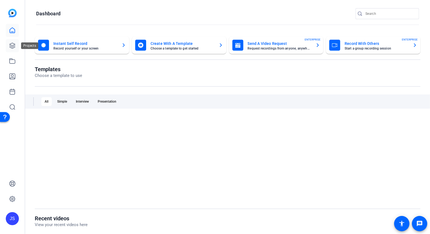
click at [13, 44] on icon at bounding box center [12, 45] width 7 height 7
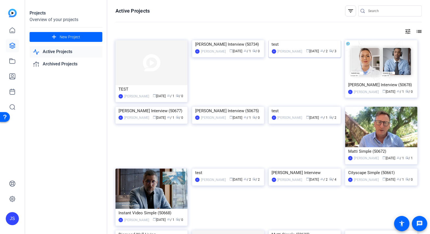
click at [276, 48] on div "test" at bounding box center [305, 44] width 66 height 8
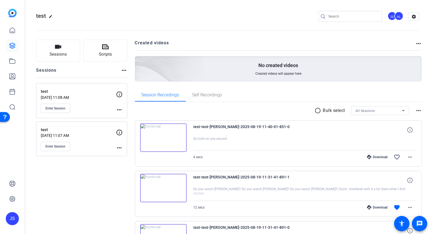
click at [397, 19] on div "AL" at bounding box center [398, 15] width 9 height 9
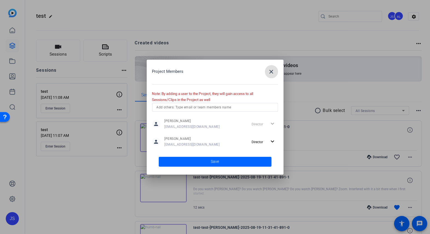
click at [273, 71] on mat-icon "close" at bounding box center [271, 71] width 7 height 7
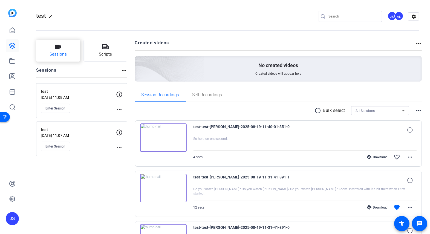
click at [68, 52] on button "Sessions" at bounding box center [58, 51] width 44 height 22
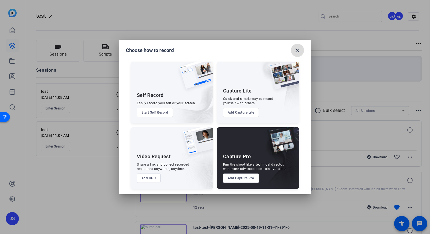
click at [299, 49] on mat-icon "close" at bounding box center [297, 50] width 7 height 7
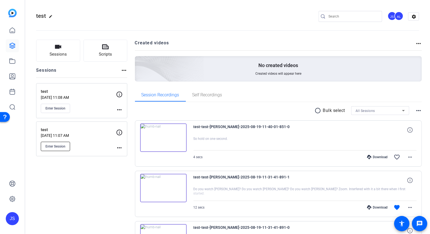
click at [58, 144] on span "Enter Session" at bounding box center [55, 146] width 20 height 4
click at [379, 109] on div "All Sessions" at bounding box center [378, 110] width 47 height 7
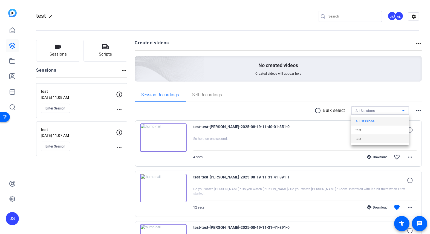
click at [358, 140] on span "test" at bounding box center [358, 138] width 6 height 7
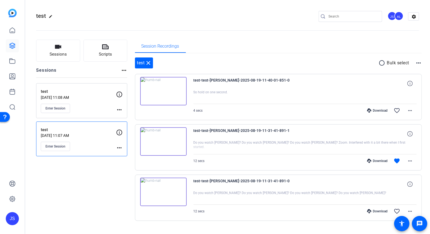
click at [419, 62] on mat-icon "more_horiz" at bounding box center [418, 63] width 7 height 7
click at [388, 61] on div at bounding box center [215, 117] width 430 height 234
click at [150, 63] on mat-icon "close" at bounding box center [148, 63] width 7 height 7
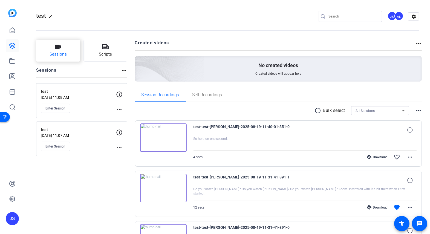
click at [53, 50] on button "Sessions" at bounding box center [58, 51] width 44 height 22
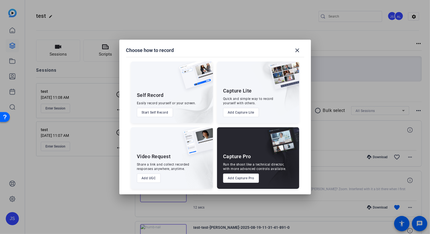
click at [146, 179] on button "Add UGC" at bounding box center [149, 177] width 24 height 9
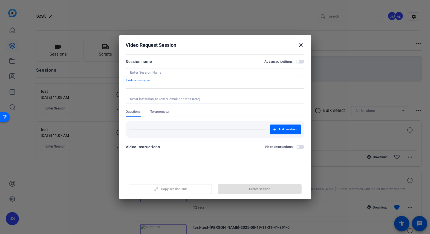
click at [154, 101] on div at bounding box center [215, 99] width 170 height 9
click at [152, 113] on span "Teleprompter" at bounding box center [159, 111] width 19 height 4
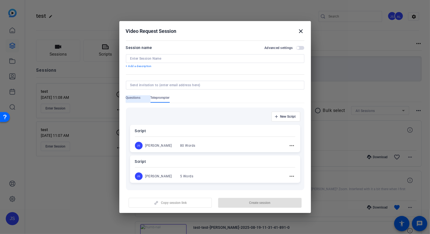
click at [133, 98] on span "Questions" at bounding box center [133, 97] width 15 height 4
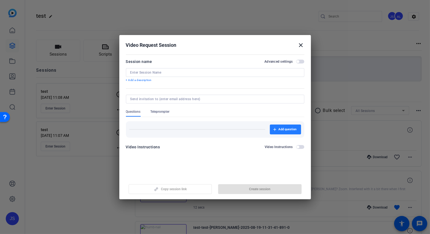
click at [278, 132] on span "button" at bounding box center [285, 129] width 31 height 13
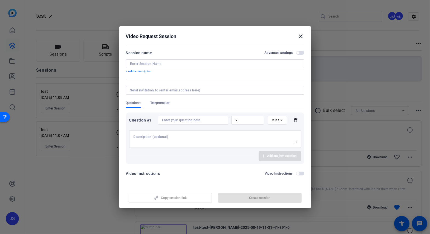
click at [295, 120] on icon at bounding box center [295, 120] width 11 height 4
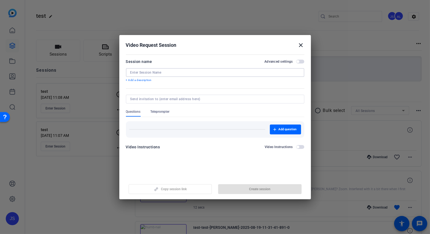
click at [167, 73] on input at bounding box center [215, 72] width 170 height 4
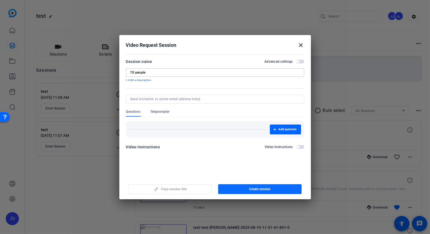
type input "70 people"
click at [260, 189] on span "Create session" at bounding box center [259, 189] width 21 height 4
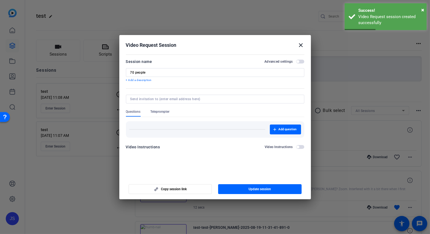
click at [299, 44] on mat-icon "close" at bounding box center [301, 45] width 7 height 7
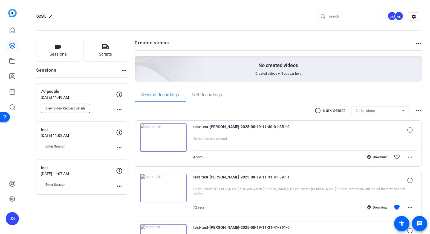
click at [81, 108] on span "View Video Request Details" at bounding box center [65, 108] width 40 height 4
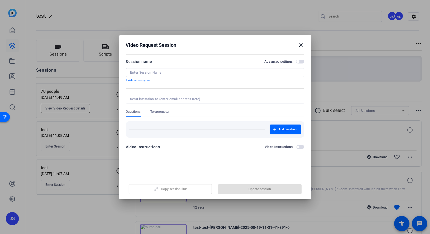
type input "70 people"
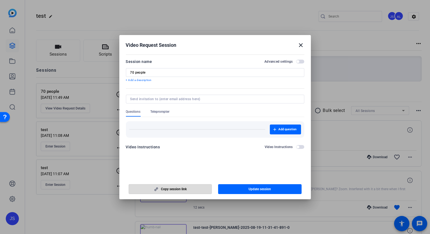
click at [168, 189] on span "Copy session link" at bounding box center [174, 189] width 26 height 4
click at [300, 41] on h2 "Video Request Session close" at bounding box center [214, 44] width 191 height 18
click at [299, 43] on mat-icon "close" at bounding box center [301, 45] width 7 height 7
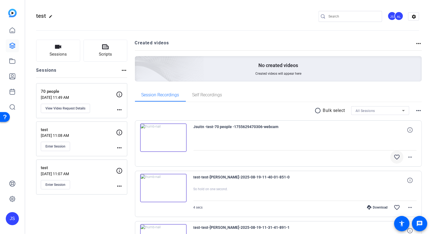
click at [398, 157] on mat-icon "favorite_border" at bounding box center [396, 157] width 7 height 7
click at [367, 111] on span "All Sessions" at bounding box center [364, 111] width 19 height 4
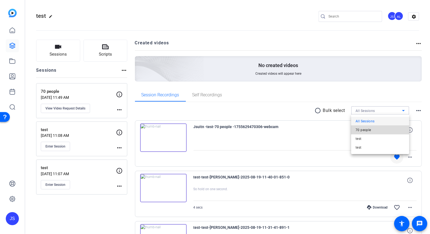
click at [365, 130] on span "70 people" at bounding box center [362, 130] width 15 height 7
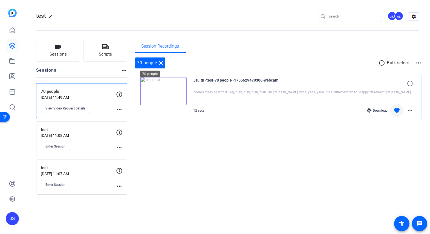
click at [162, 63] on mat-icon "close" at bounding box center [161, 63] width 7 height 7
